Goal: Task Accomplishment & Management: Manage account settings

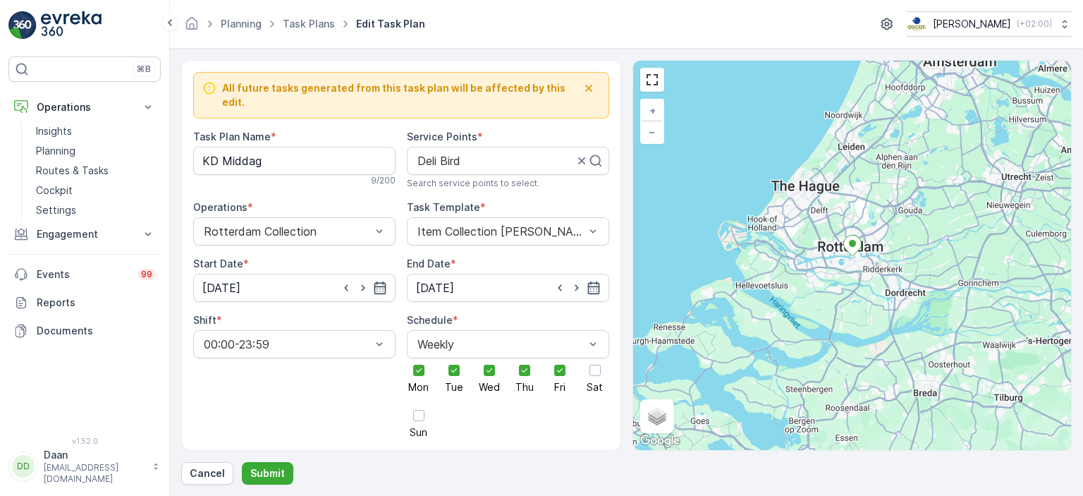
scroll to position [443, 0]
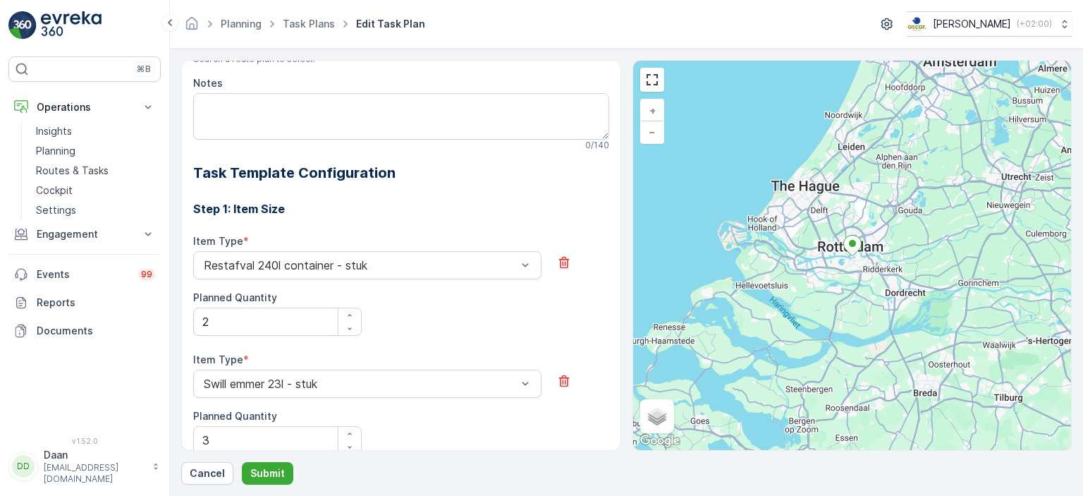
click at [71, 14] on img at bounding box center [71, 25] width 61 height 28
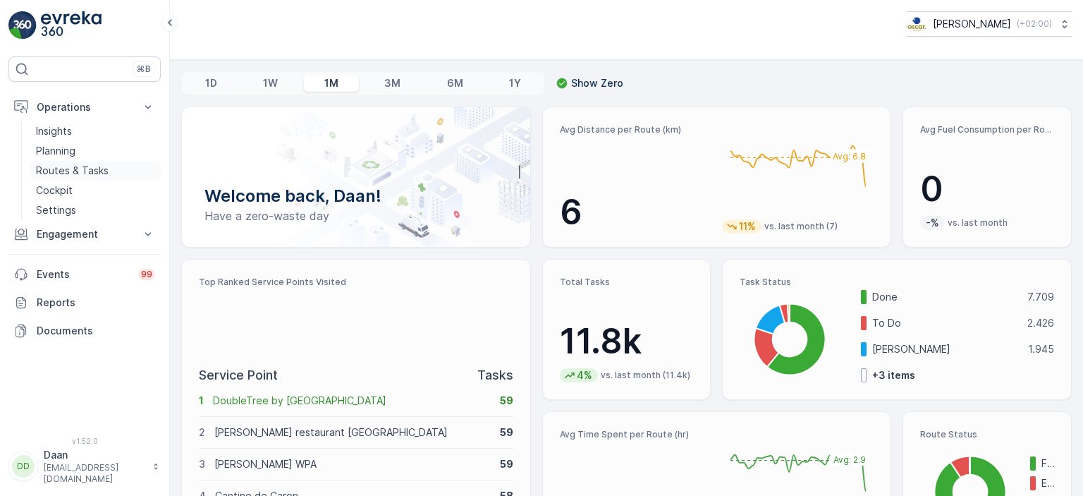
click at [68, 170] on p "Routes & Tasks" at bounding box center [72, 171] width 73 height 14
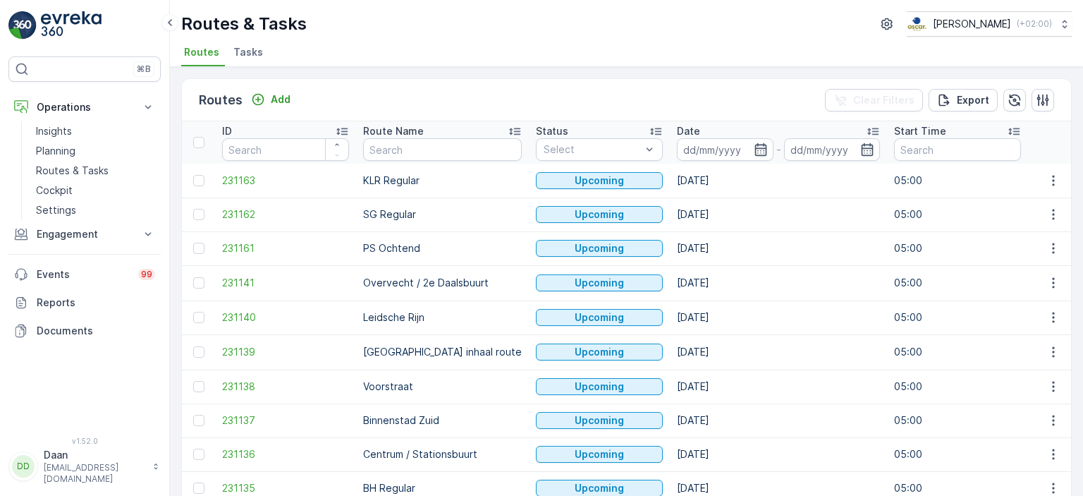
click at [238, 49] on span "Tasks" at bounding box center [248, 52] width 30 height 14
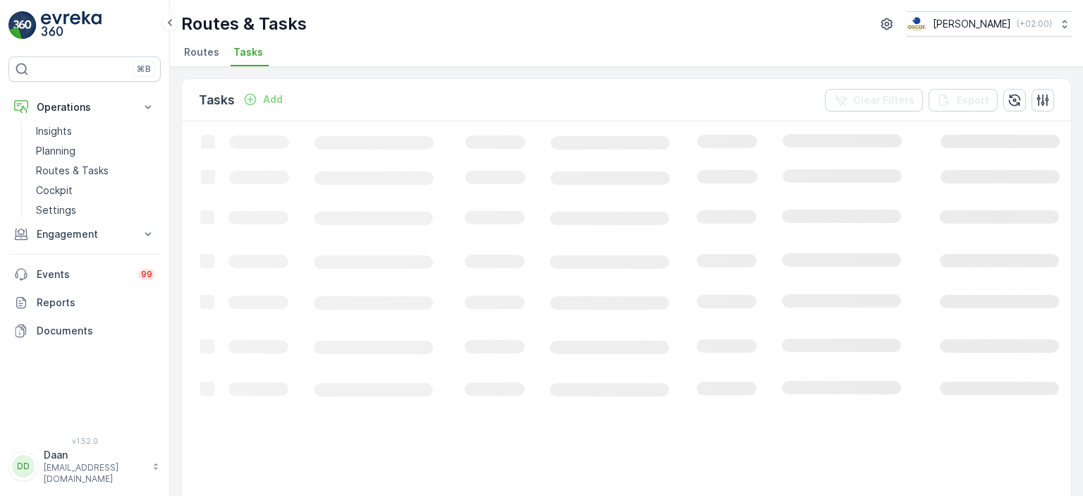
click at [196, 51] on span "Routes" at bounding box center [201, 52] width 35 height 14
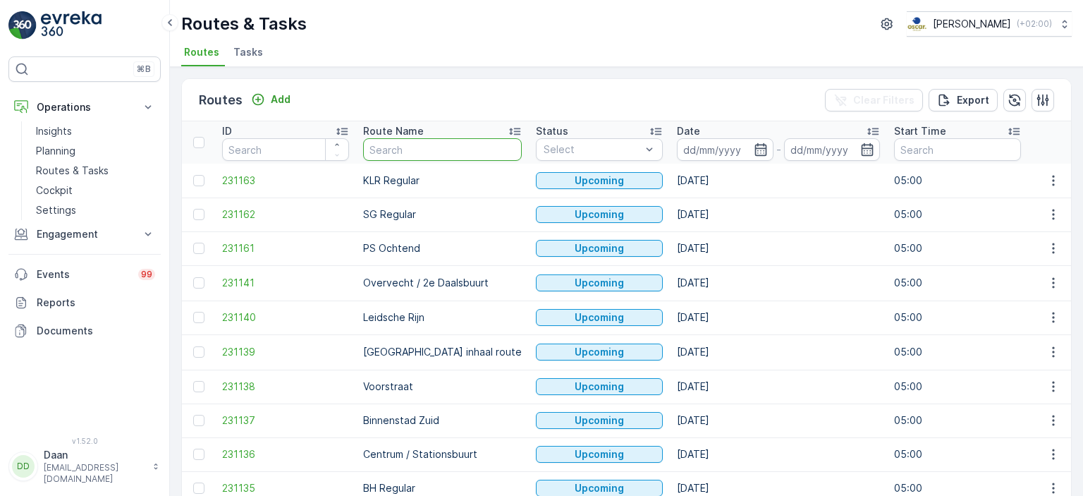
drag, startPoint x: 381, startPoint y: 152, endPoint x: 370, endPoint y: 152, distance: 11.3
click at [370, 152] on input "text" at bounding box center [442, 149] width 159 height 23
type input "binnen"
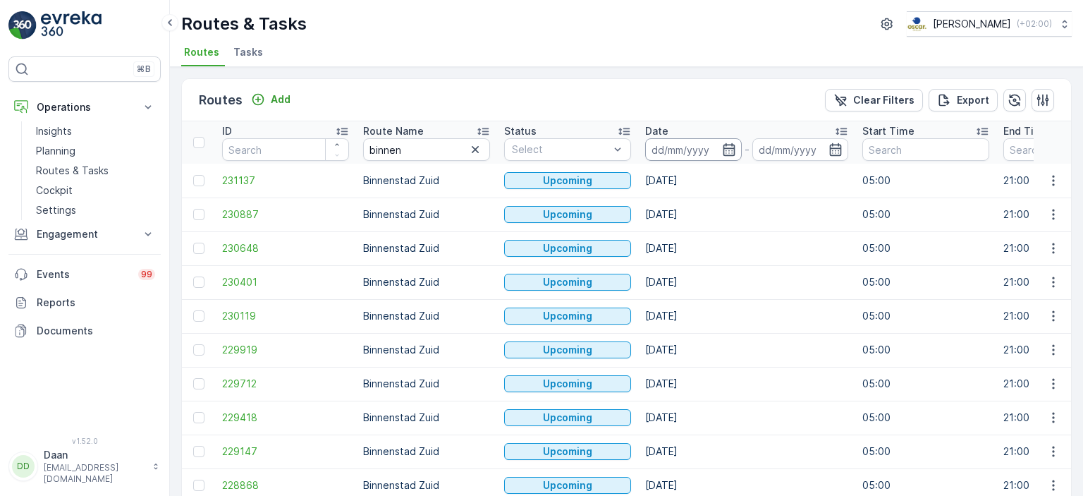
click at [683, 148] on input at bounding box center [693, 149] width 97 height 23
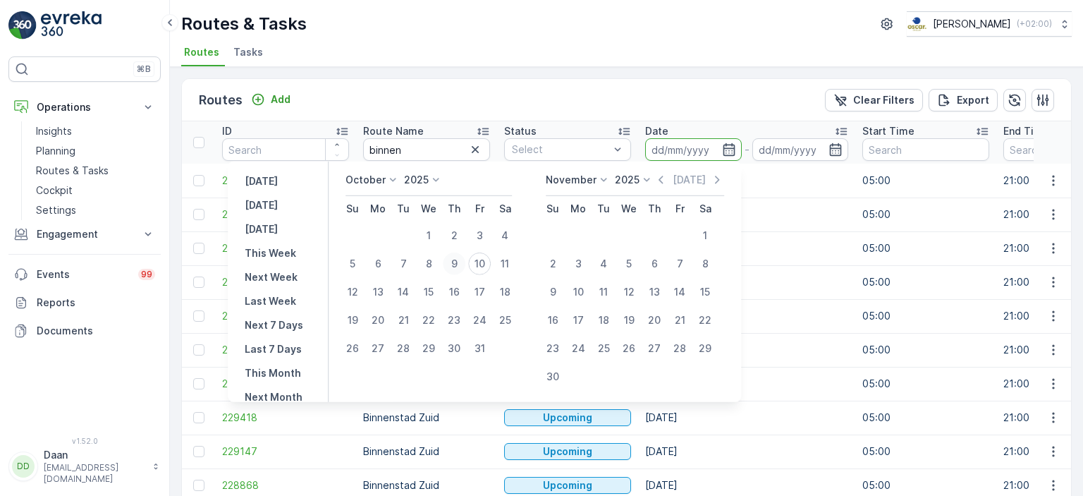
click at [463, 264] on div "9" at bounding box center [454, 263] width 23 height 23
type input "[DATE]"
click at [463, 264] on div "9" at bounding box center [454, 263] width 23 height 23
type input "[DATE]"
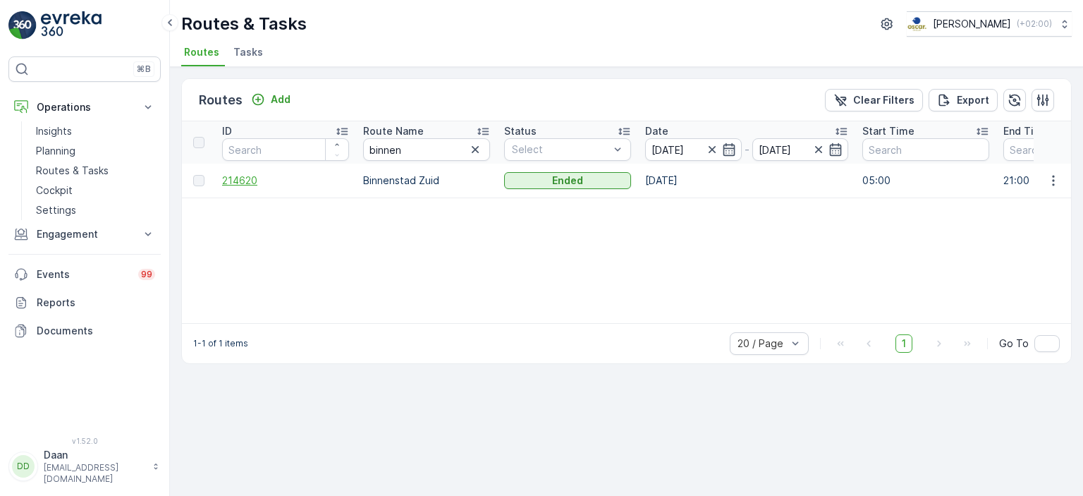
click at [252, 178] on span "214620" at bounding box center [285, 180] width 127 height 14
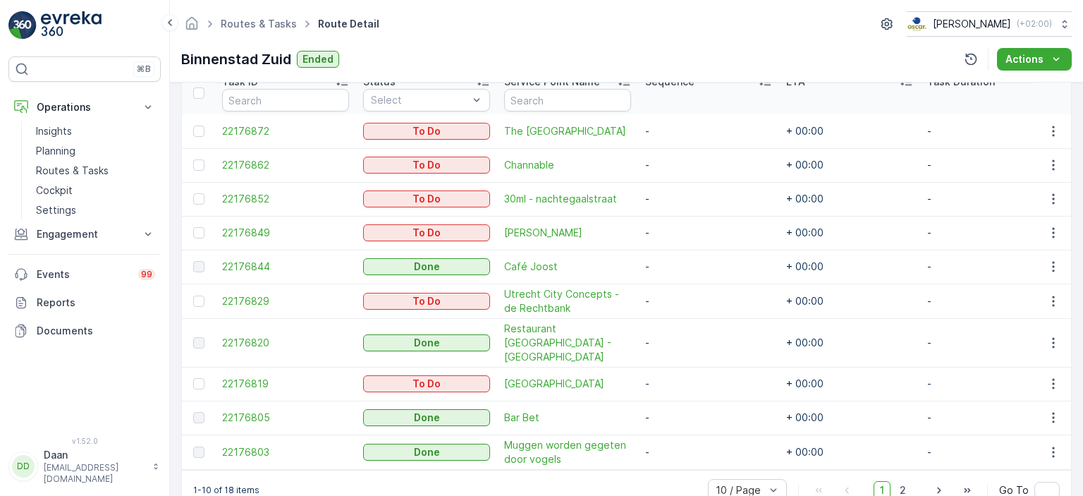
scroll to position [418, 0]
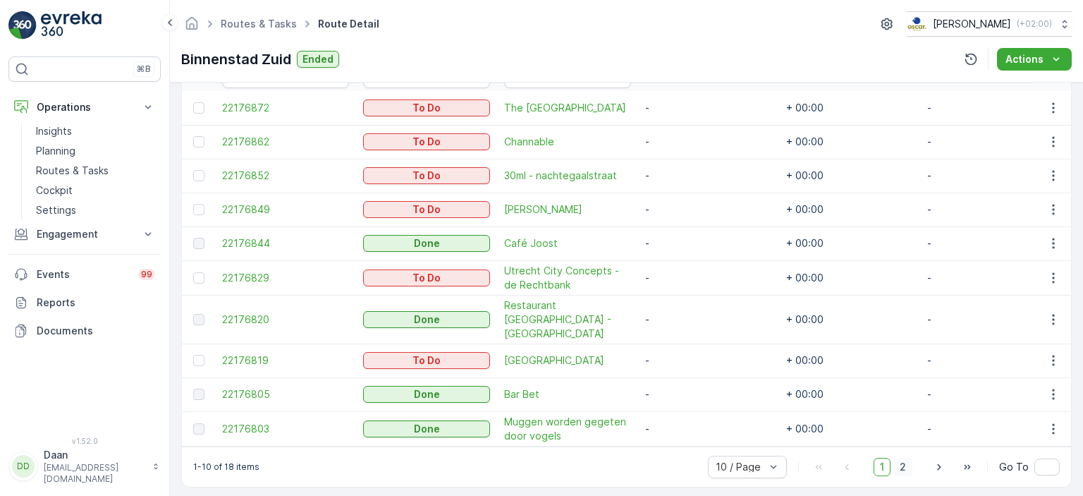
click at [904, 458] on span "2" at bounding box center [902, 467] width 19 height 18
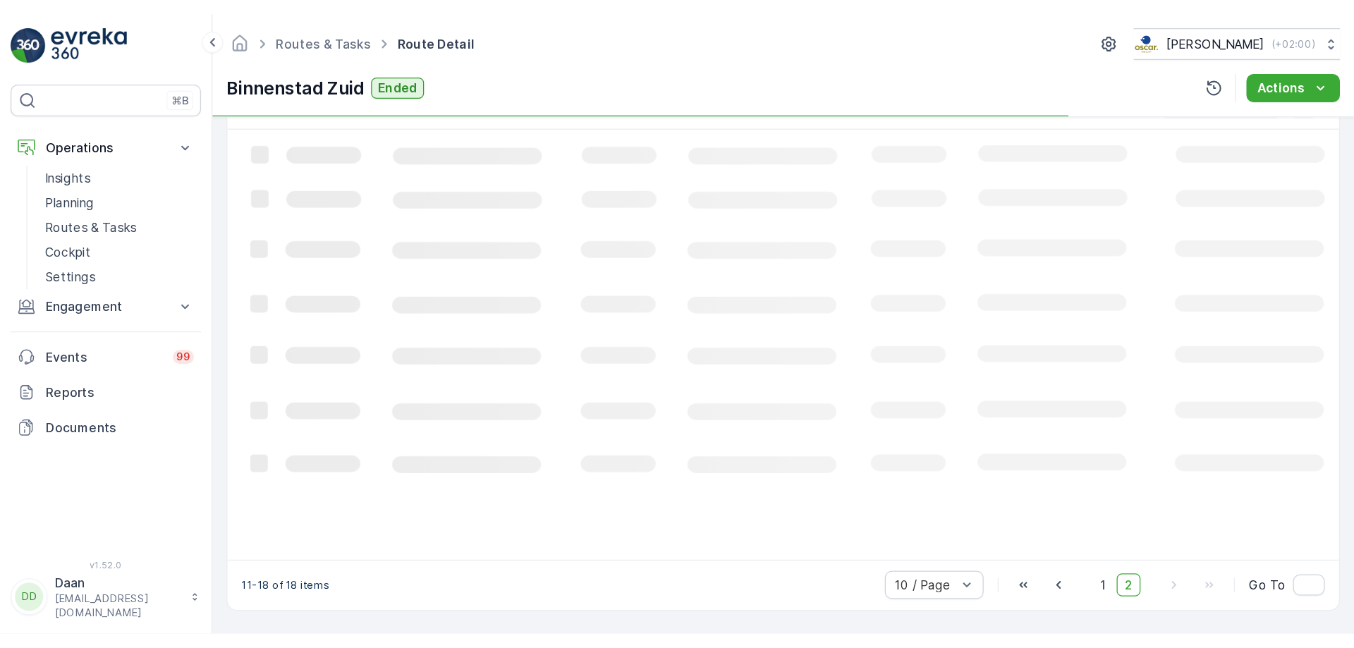
scroll to position [373, 0]
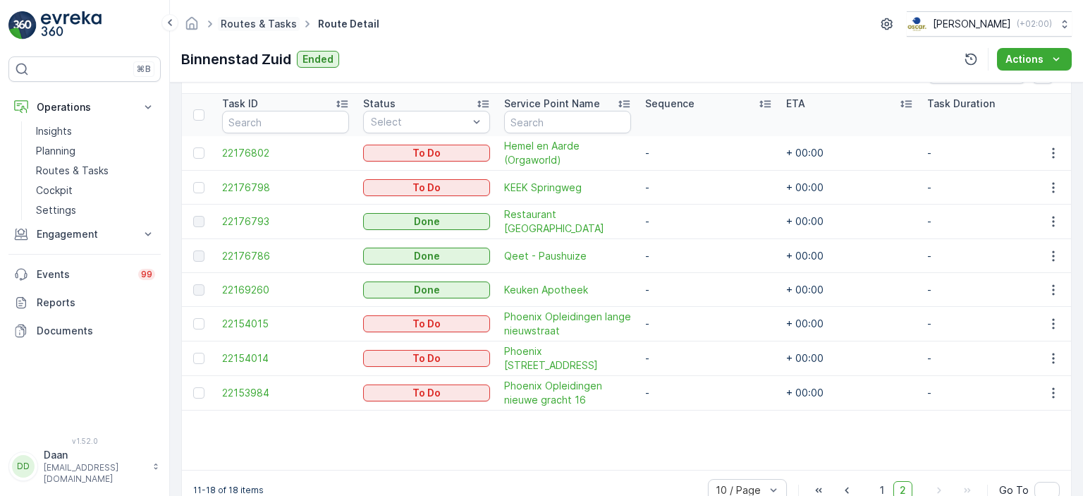
click at [271, 22] on link "Routes & Tasks" at bounding box center [259, 24] width 76 height 12
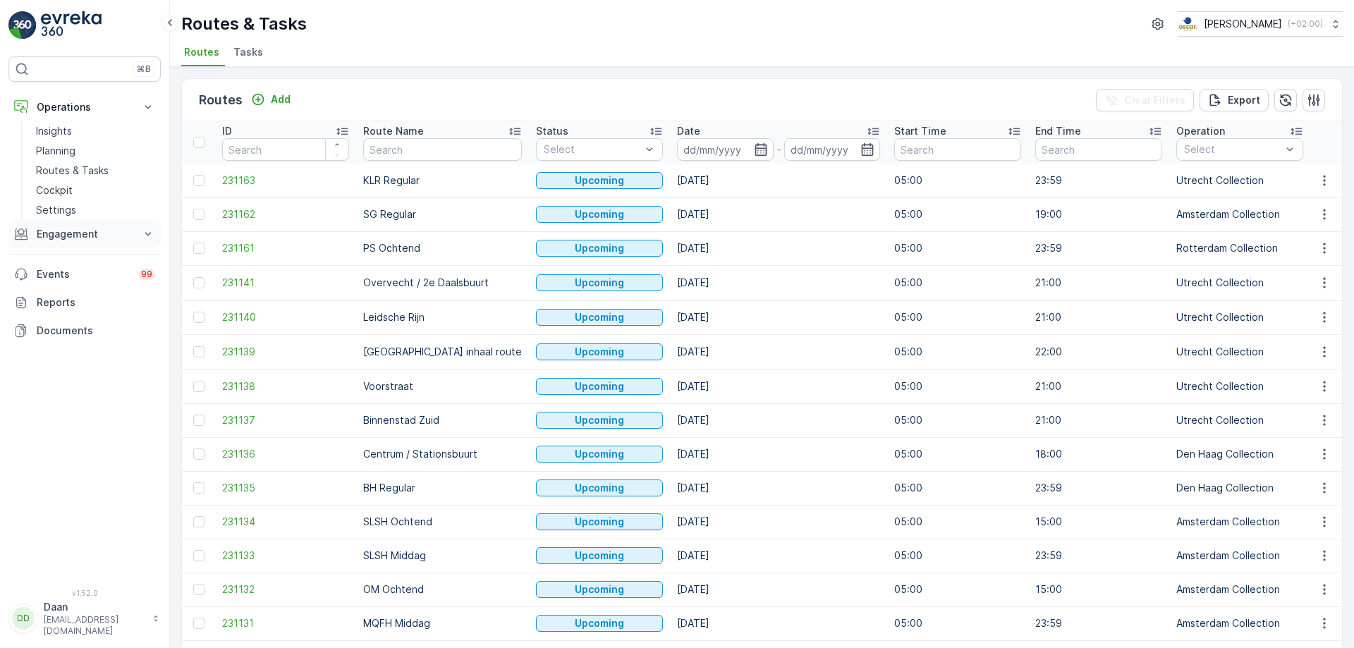
click at [92, 238] on p "Engagement" at bounding box center [85, 234] width 96 height 14
click at [74, 317] on p "Service Points" at bounding box center [70, 317] width 68 height 14
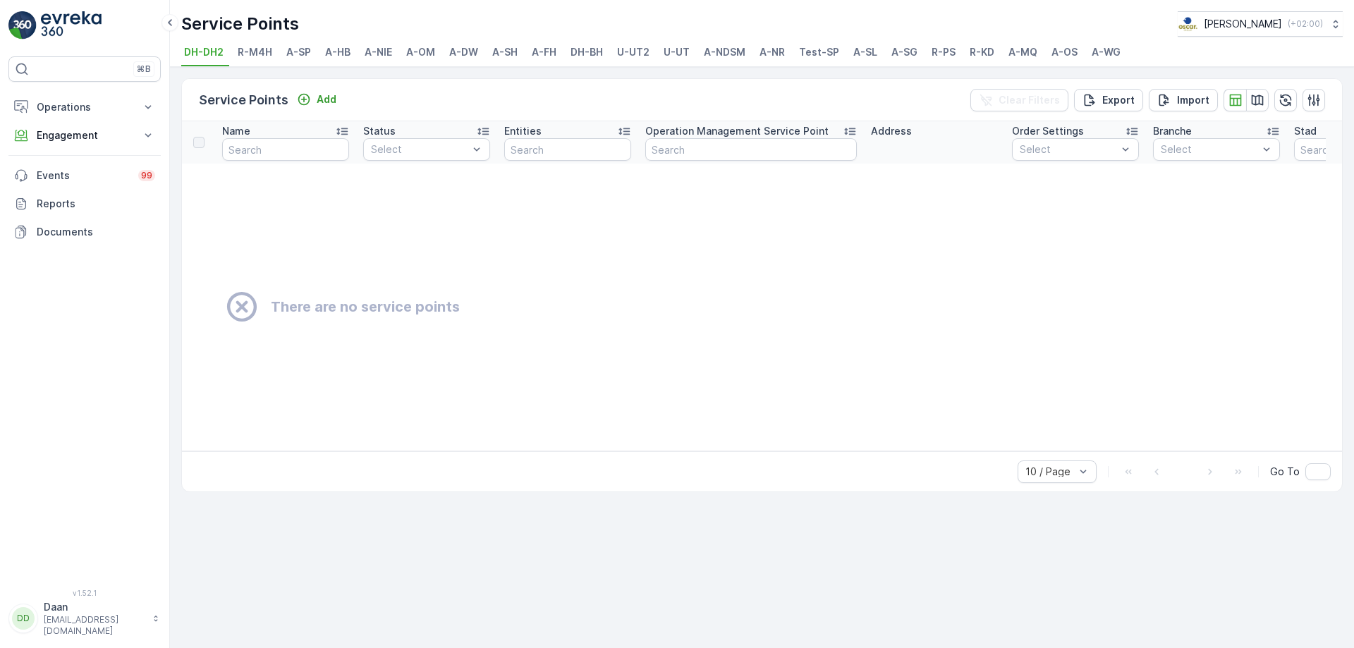
click at [669, 54] on span "U-UT" at bounding box center [676, 52] width 26 height 14
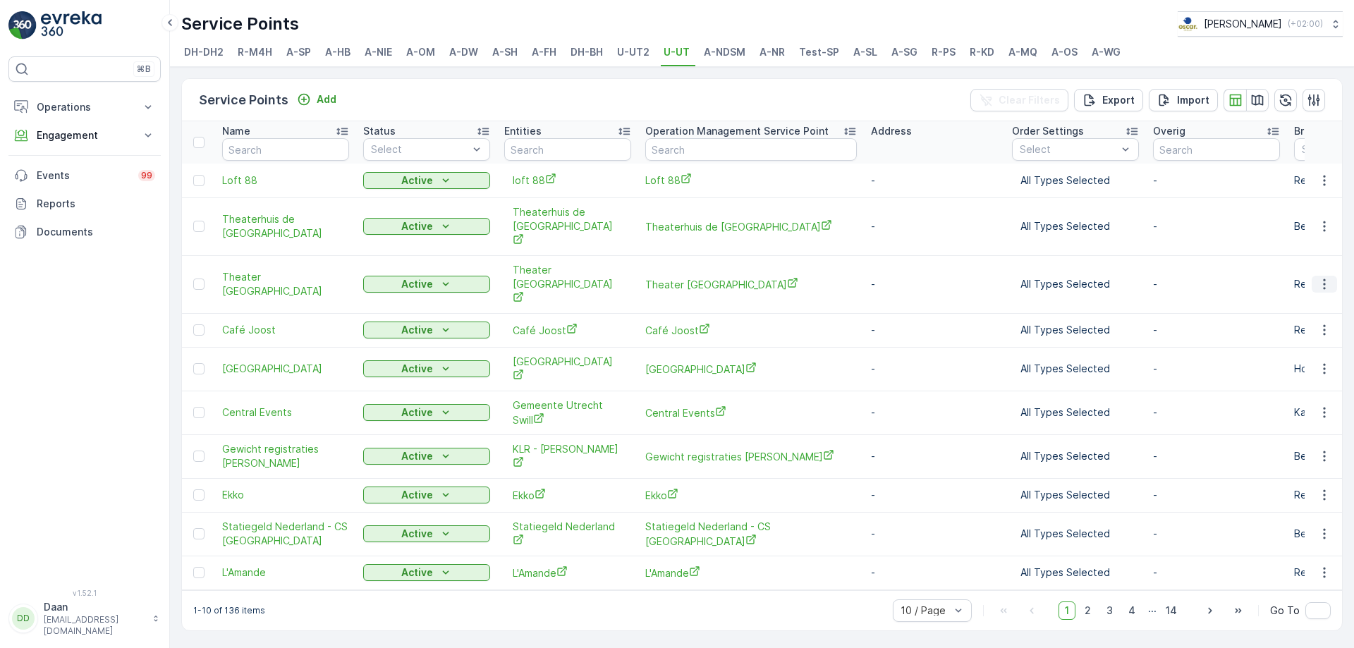
click at [1321, 277] on icon "button" at bounding box center [1324, 284] width 14 height 14
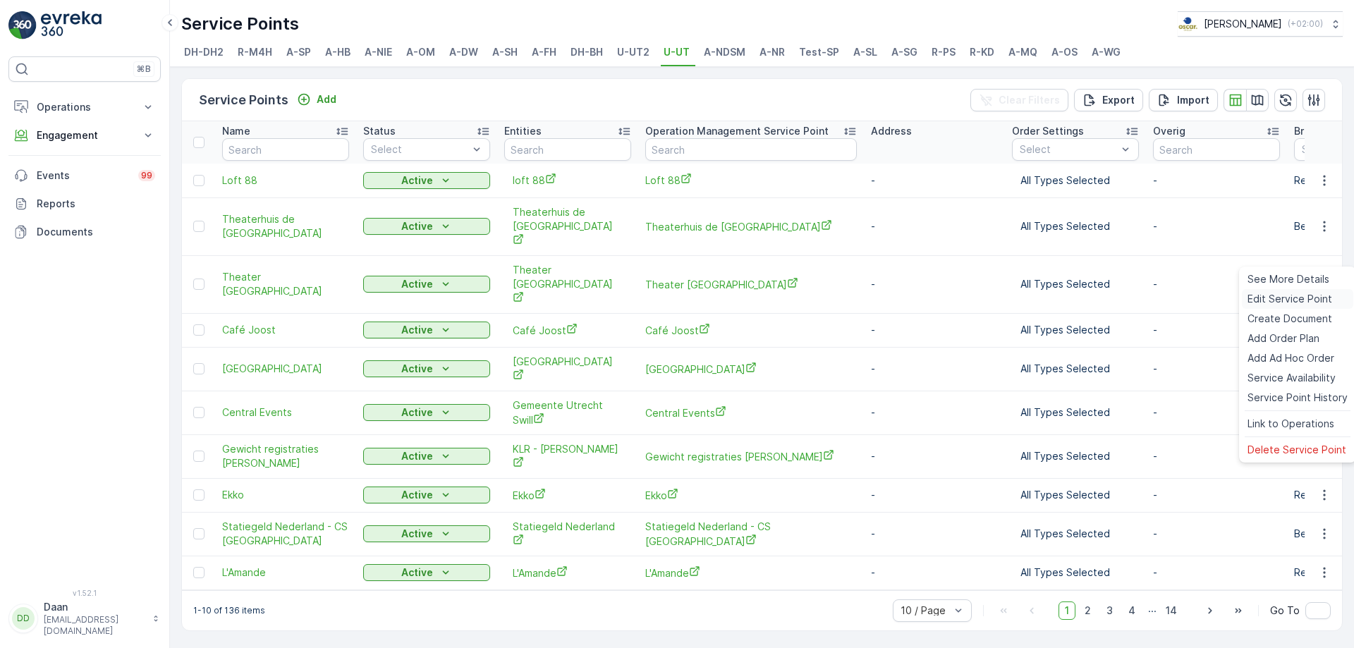
click at [1297, 303] on span "Edit Service Point" at bounding box center [1289, 299] width 85 height 14
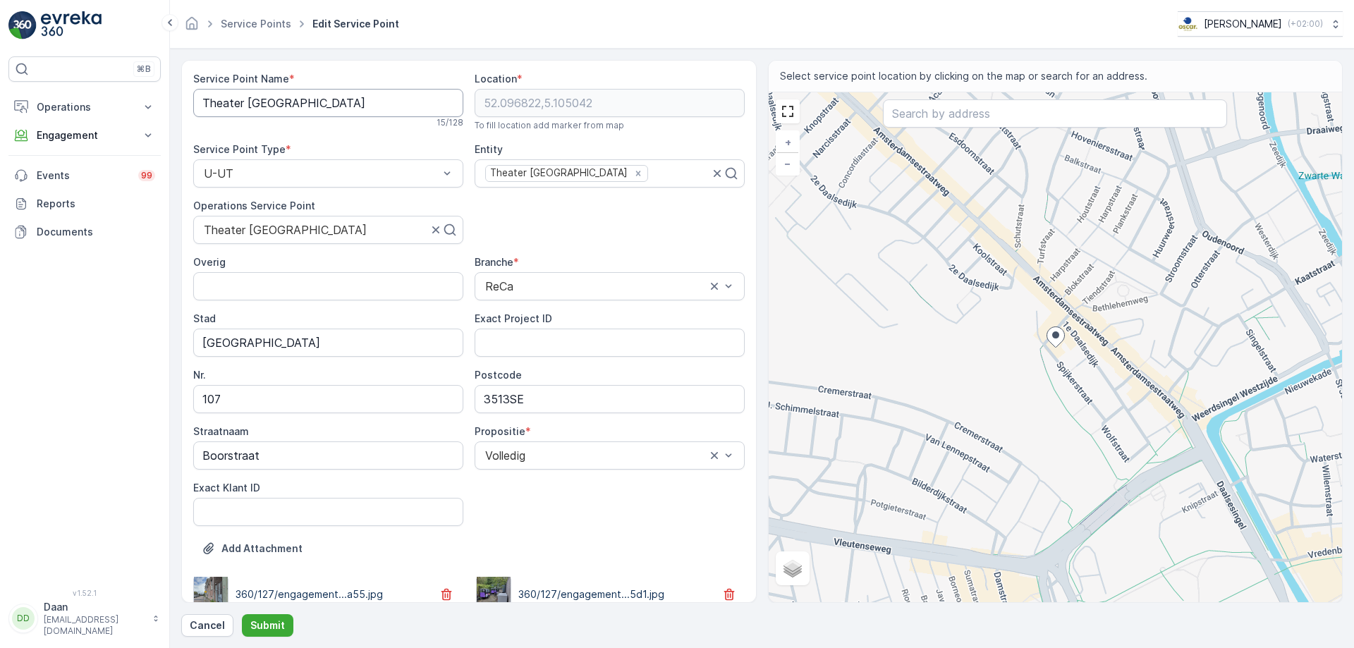
click at [406, 107] on Name "Theater Utrecht" at bounding box center [328, 103] width 270 height 28
click at [313, 108] on Name "Theater Utrecht & cafe Kien" at bounding box center [328, 103] width 270 height 28
type Name "Theater Utrecht & café Kien"
click at [269, 625] on p "Submit" at bounding box center [267, 625] width 35 height 14
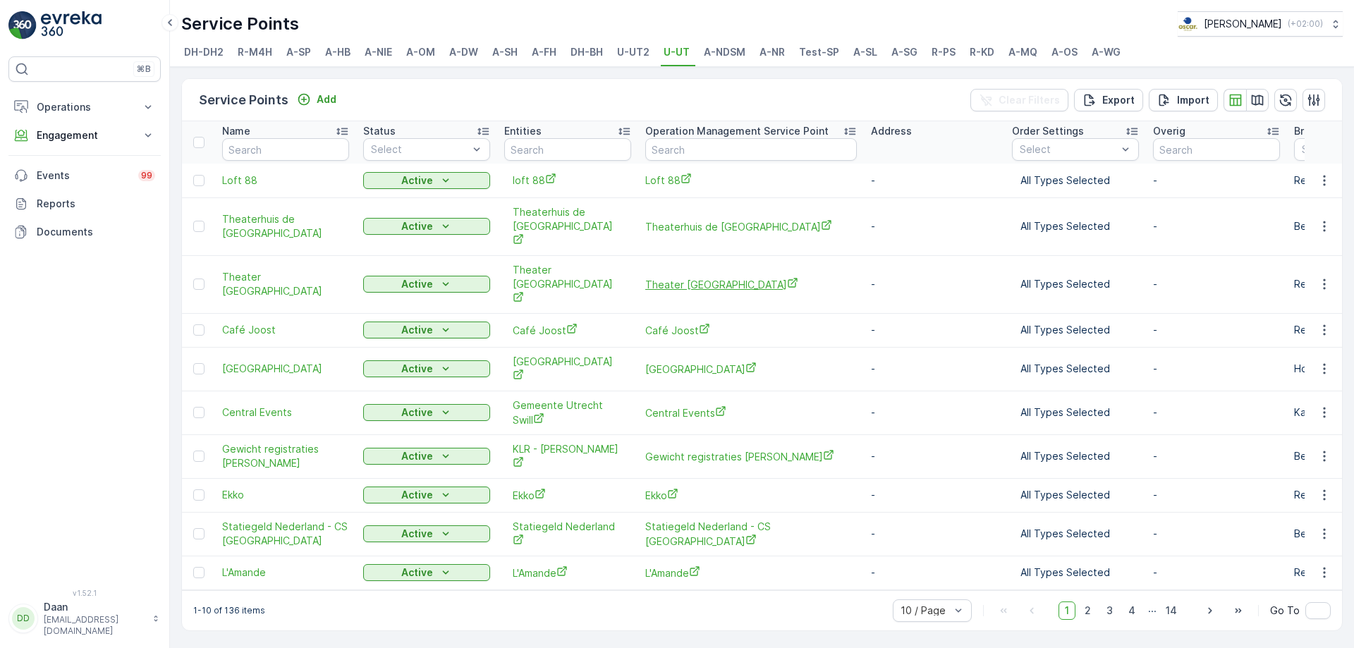
click at [690, 277] on span "Theater Utrecht" at bounding box center [751, 284] width 212 height 15
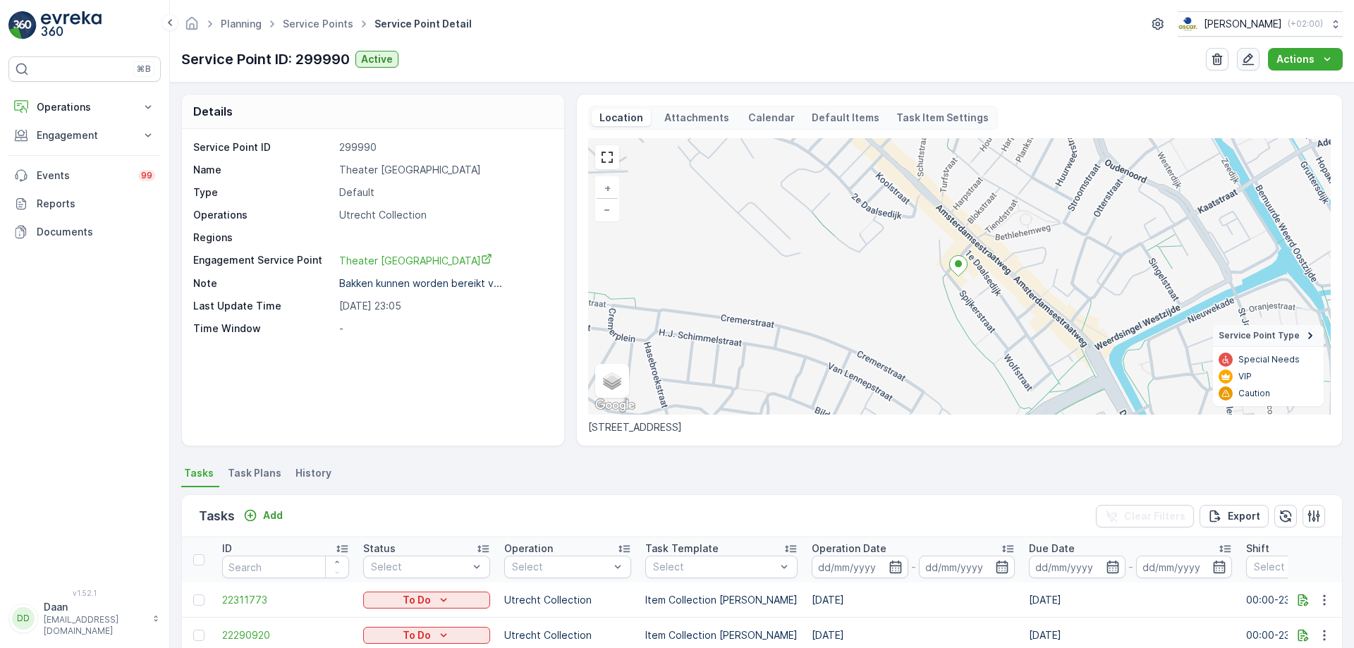
click at [1255, 57] on icon "button" at bounding box center [1248, 59] width 14 height 14
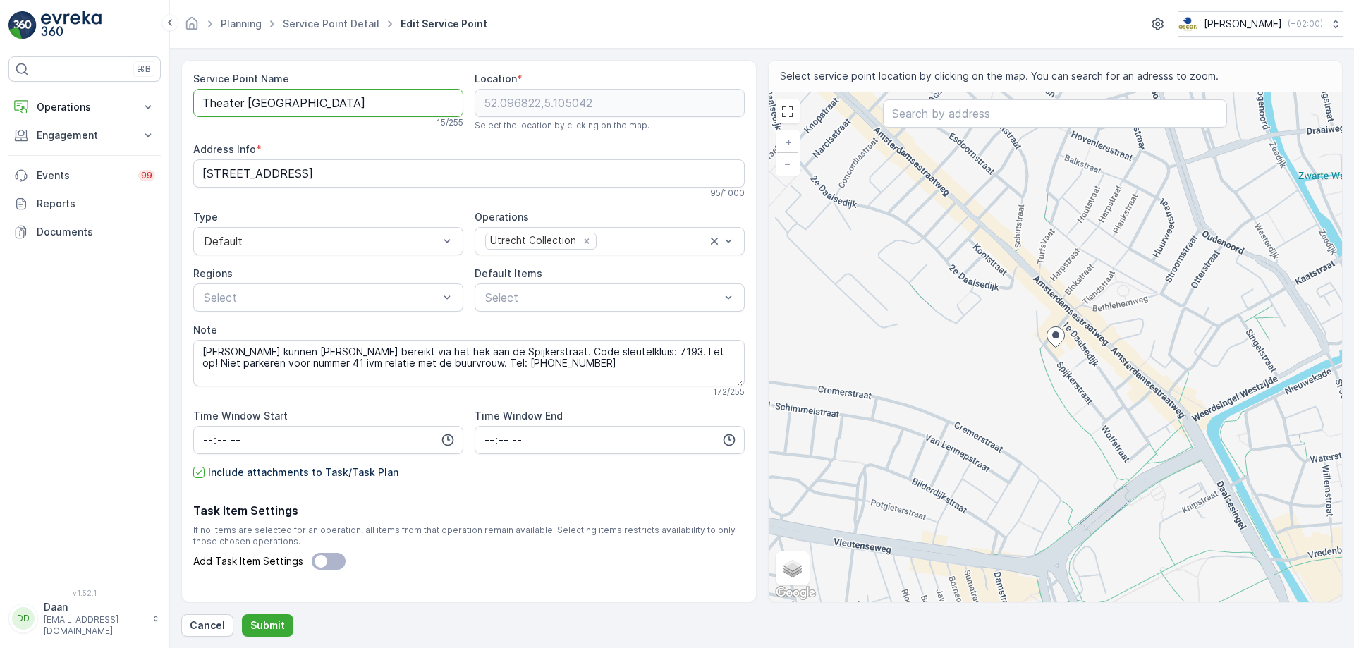
click at [321, 104] on Name "Theater [GEOGRAPHIC_DATA]" at bounding box center [328, 103] width 270 height 28
type Name "Theater [GEOGRAPHIC_DATA]"
click at [274, 632] on p "Submit" at bounding box center [267, 625] width 35 height 14
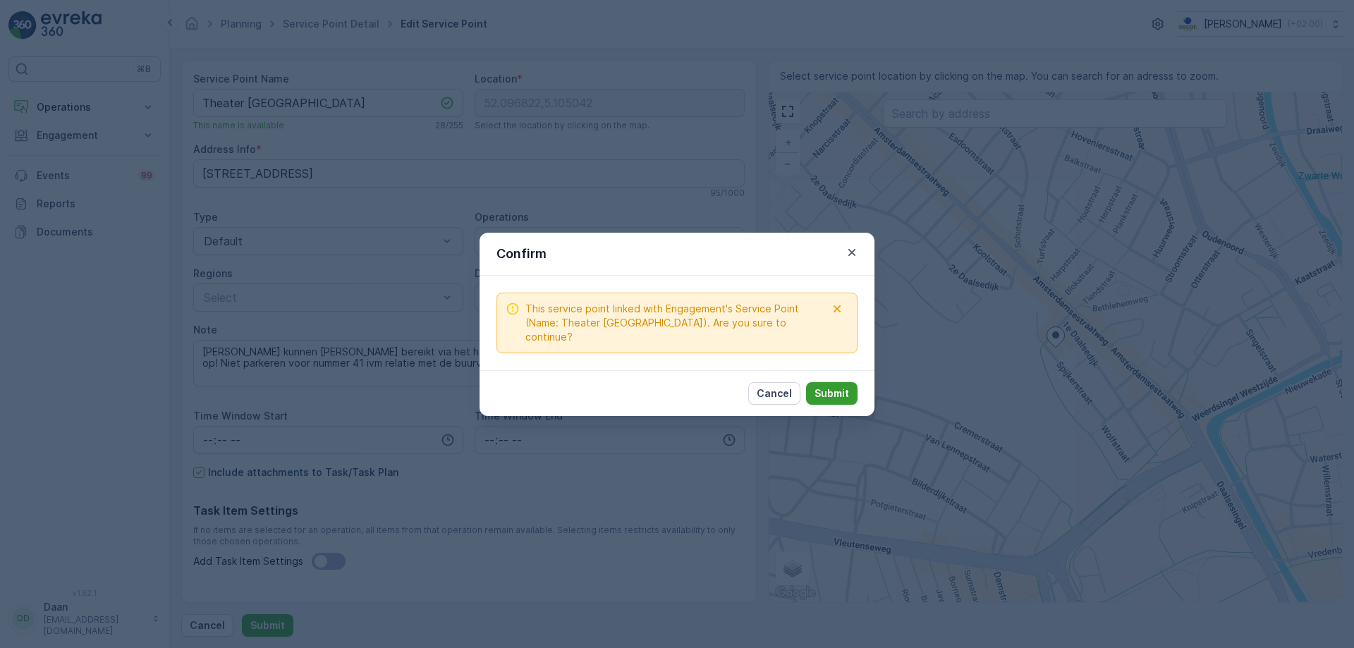
click at [838, 386] on p "Submit" at bounding box center [831, 393] width 35 height 14
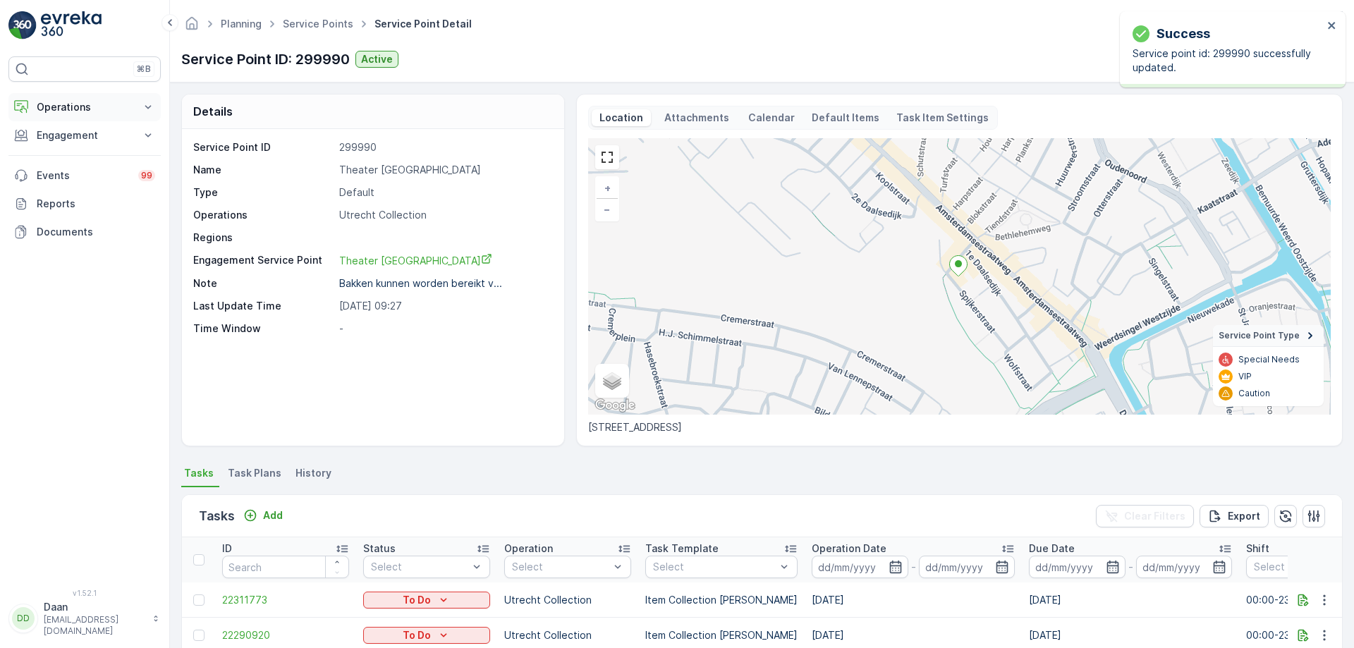
click at [86, 110] on p "Operations" at bounding box center [85, 107] width 96 height 14
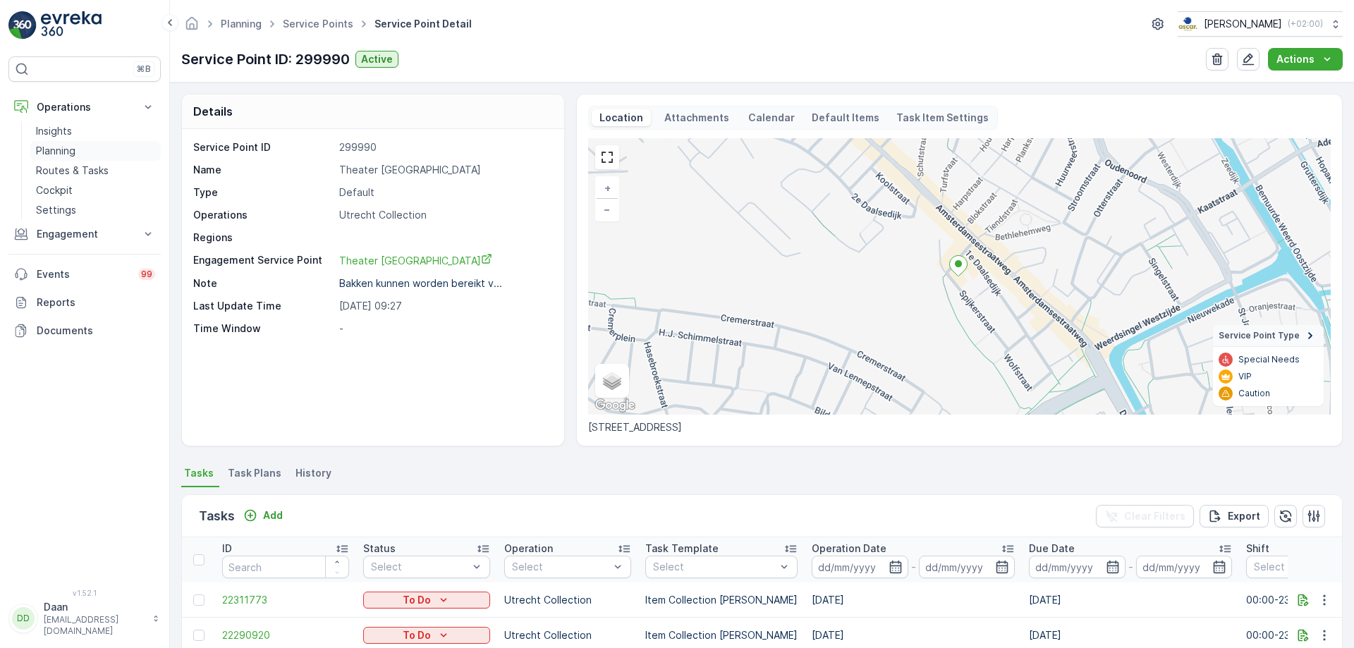
click at [80, 151] on link "Planning" at bounding box center [95, 151] width 130 height 20
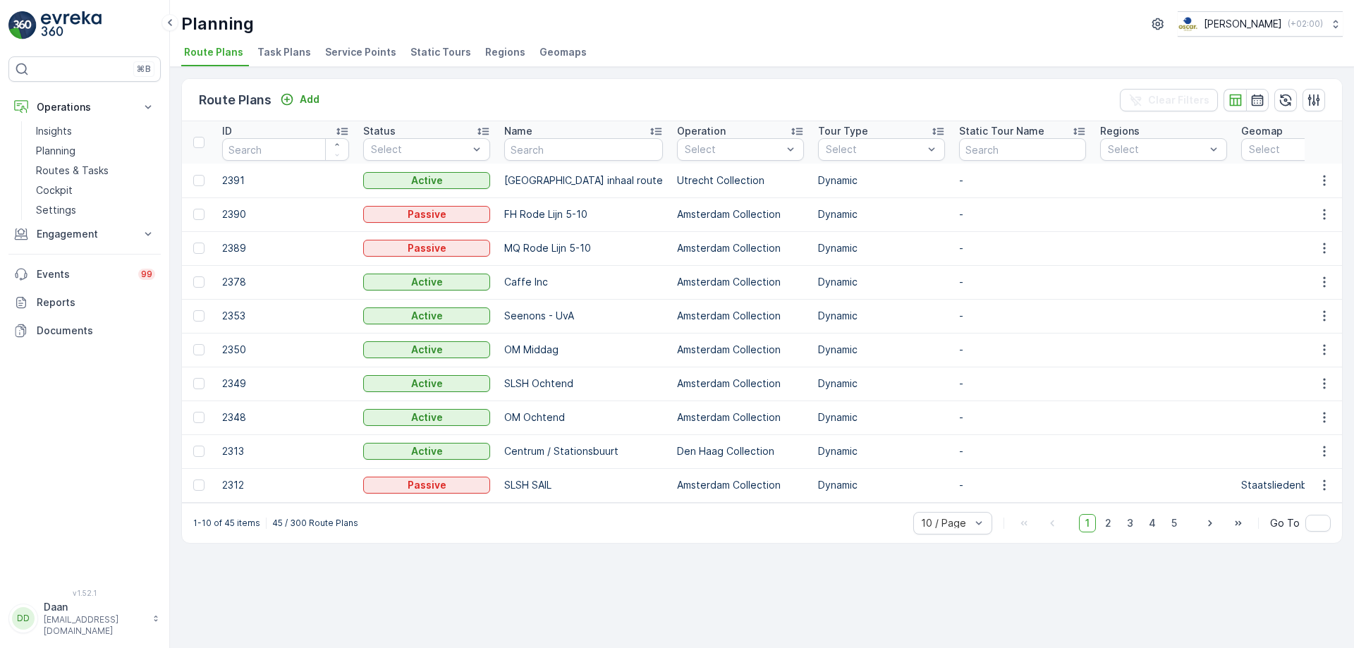
click at [279, 59] on li "Task Plans" at bounding box center [286, 54] width 62 height 24
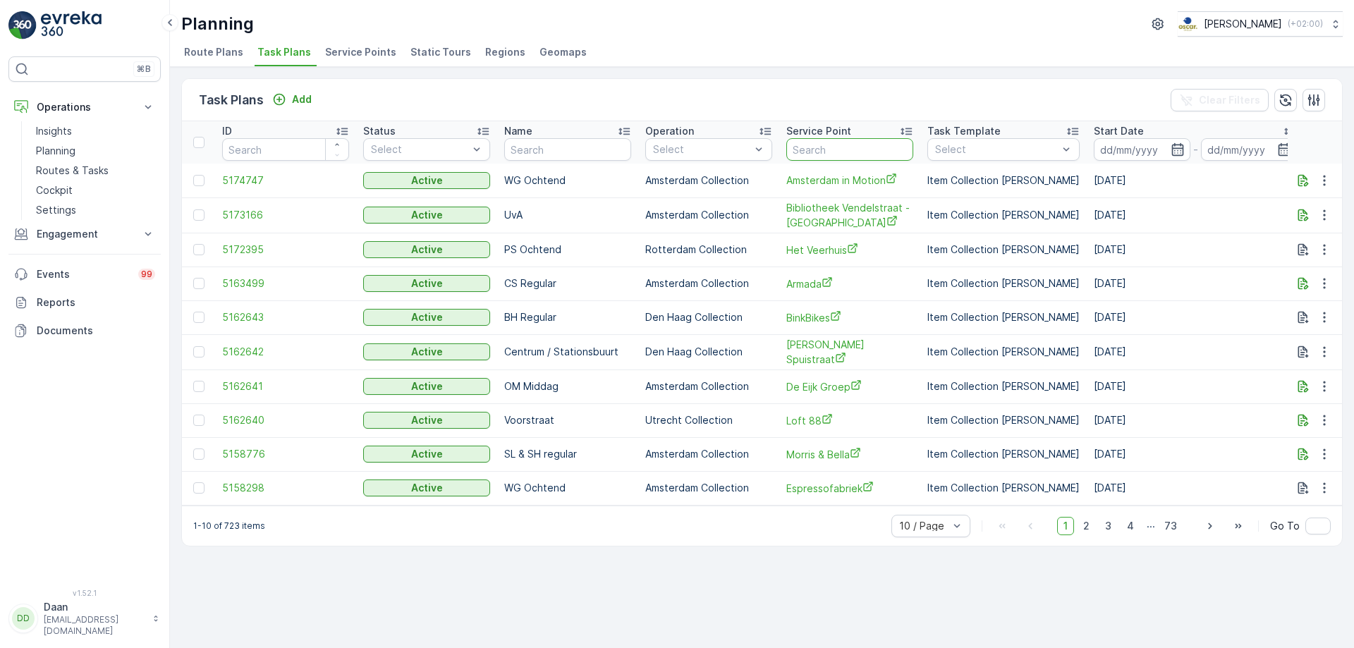
click at [848, 149] on input "text" at bounding box center [849, 149] width 127 height 23
type input "theater utrecht"
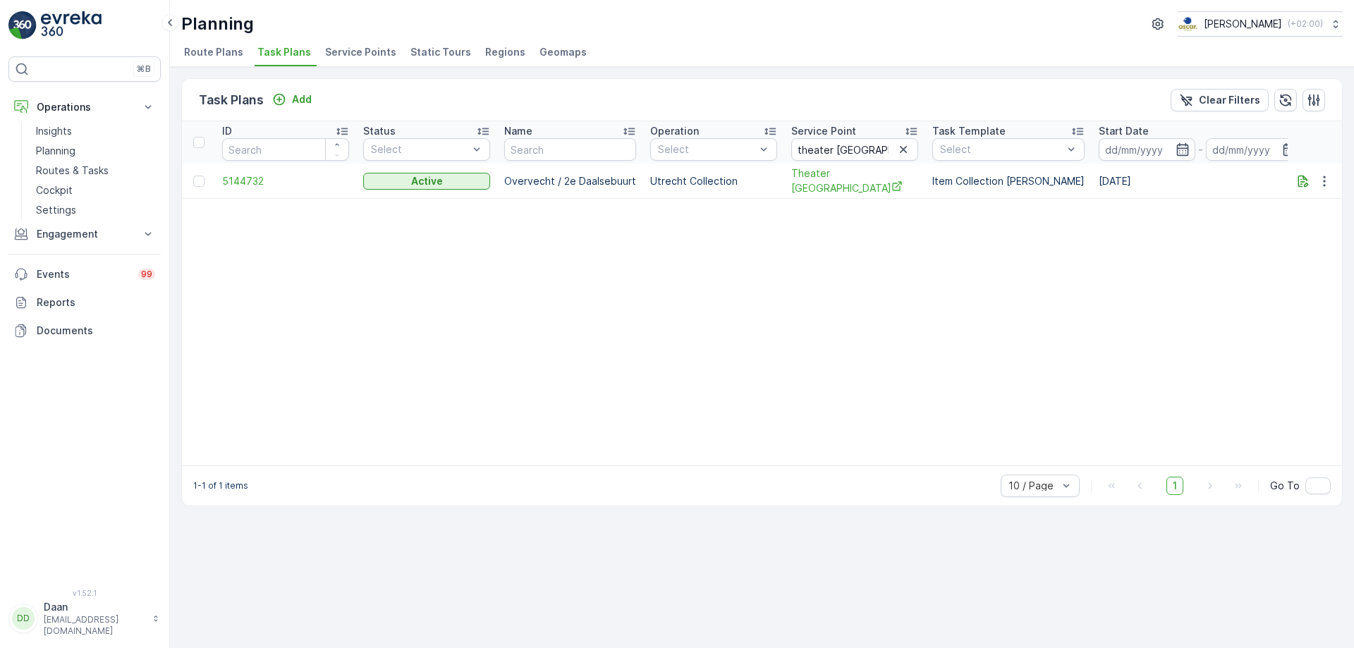
click at [67, 20] on img at bounding box center [71, 25] width 61 height 28
